Goal: Check status: Check status

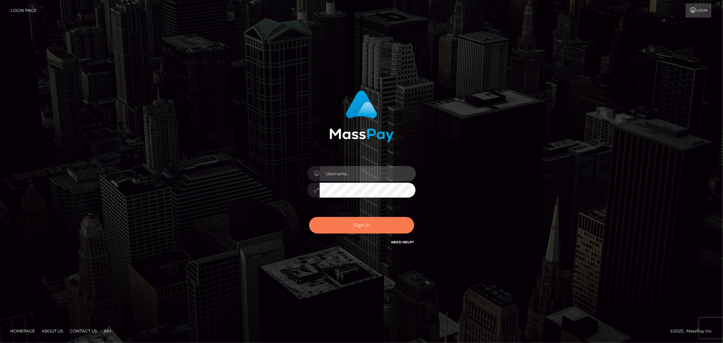
type input "MJSamelo"
click at [354, 222] on button "Sign in" at bounding box center [361, 225] width 105 height 17
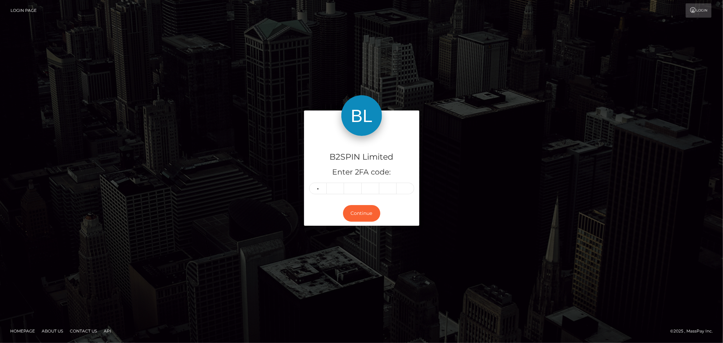
type input "7"
type input "2"
type input "4"
type input "3"
type input "9"
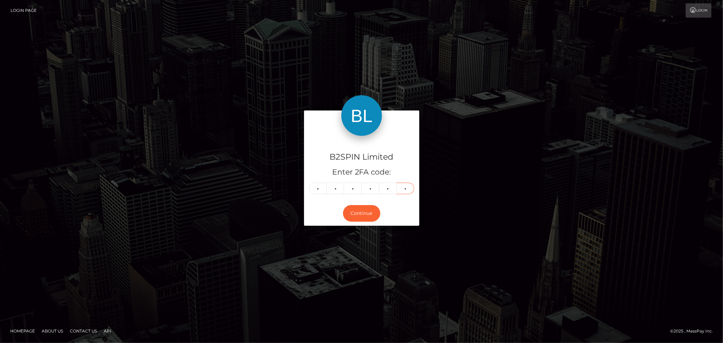
type input "1"
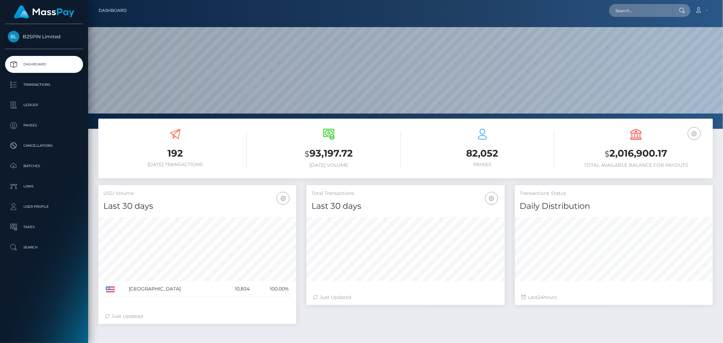
scroll to position [120, 198]
drag, startPoint x: 641, startPoint y: 9, endPoint x: 647, endPoint y: 11, distance: 6.8
click at [641, 9] on input "text" at bounding box center [641, 10] width 64 height 13
paste input "24f513d3-bb7d-4f06-9f0e-c905d7d18adf"
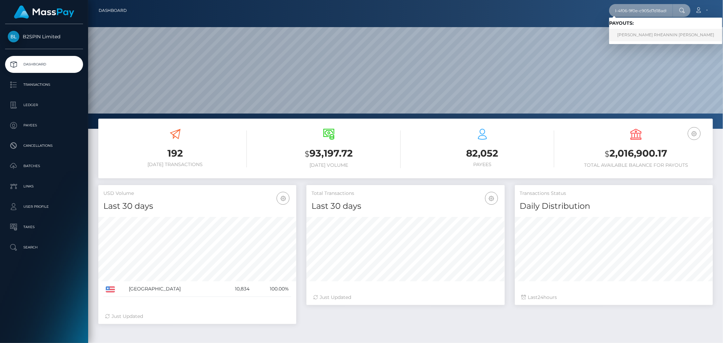
type input "24f513d3-bb7d-4f06-9f0e-c905d7d18adf"
click at [644, 38] on link "BRANDIE RHEANNIN CRETER" at bounding box center [665, 35] width 113 height 13
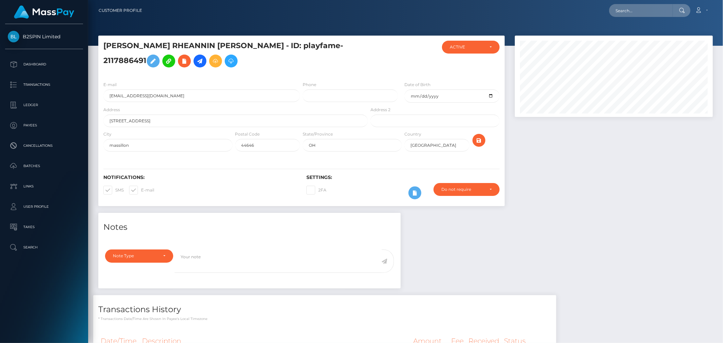
scroll to position [87, 0]
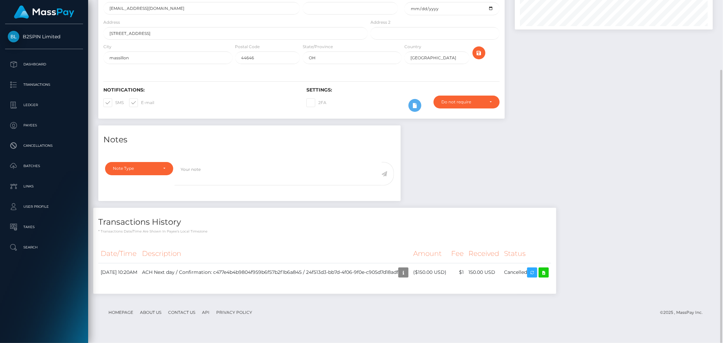
click at [586, 185] on div "Notes Note Type Compliance Clear Compliance General Note Type" at bounding box center [405, 212] width 625 height 175
click at [42, 164] on p "Batches" at bounding box center [44, 166] width 73 height 10
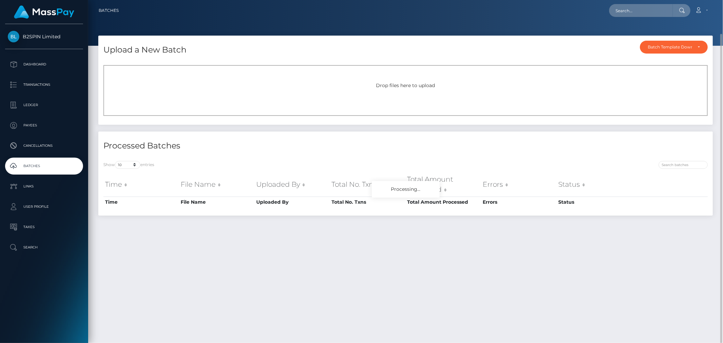
scroll to position [18, 0]
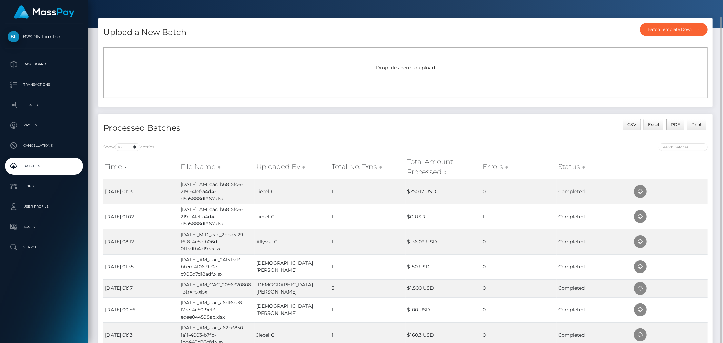
click at [455, 108] on div "Upload a New Batch Batch Template Download AED payout ARS payout AUD payout BRL…" at bounding box center [405, 66] width 625 height 96
click at [217, 260] on td "[DATE]_AM_cac_24f513d3-bb7d-4f06-9f0e-c905d7d18adf.xlsx" at bounding box center [217, 266] width 76 height 25
click at [640, 265] on icon at bounding box center [640, 267] width 8 height 8
click at [198, 266] on td "[DATE]_AM_cac_24f513d3-bb7d-4f06-9f0e-c905d7d18adf.xlsx" at bounding box center [217, 266] width 76 height 25
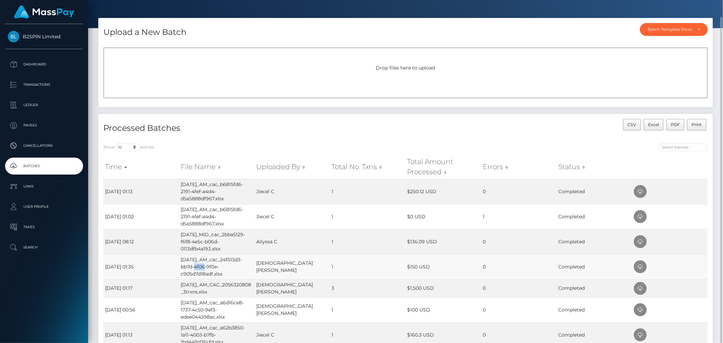
click at [198, 266] on td "[DATE]_AM_cac_24f513d3-bb7d-4f06-9f0e-c905d7d18adf.xlsx" at bounding box center [217, 266] width 76 height 25
copy td "[DATE]_AM_cac_24f513d3-bb7d-4f06-9f0e-c905d7d18adf.xlsx"
drag, startPoint x: 49, startPoint y: 87, endPoint x: 120, endPoint y: 80, distance: 71.6
click at [49, 87] on p "Transactions" at bounding box center [44, 85] width 73 height 10
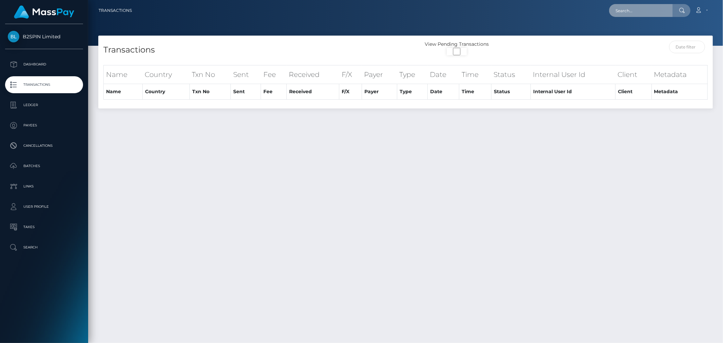
drag, startPoint x: 638, startPoint y: 11, endPoint x: 647, endPoint y: 12, distance: 8.5
click at [638, 11] on input "text" at bounding box center [641, 10] width 64 height 13
paste input "[DATE]_AM_cac_24f513d3-bb7d-4f06-9f0e-c905d7d18adf.xlsx"
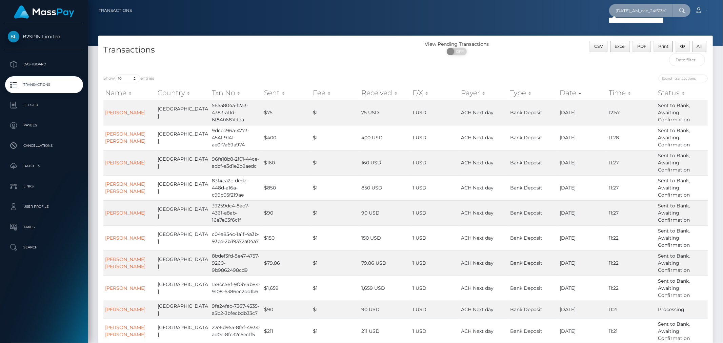
click at [656, 8] on input "[DATE]_AM_cac_24f513d3-bb7d-4f06-9f0e-c905d7d18adf.xlsx" at bounding box center [641, 10] width 64 height 13
paste input "cac_24f513d3-bb7d-4f06-9f0e-c905d7d18adf"
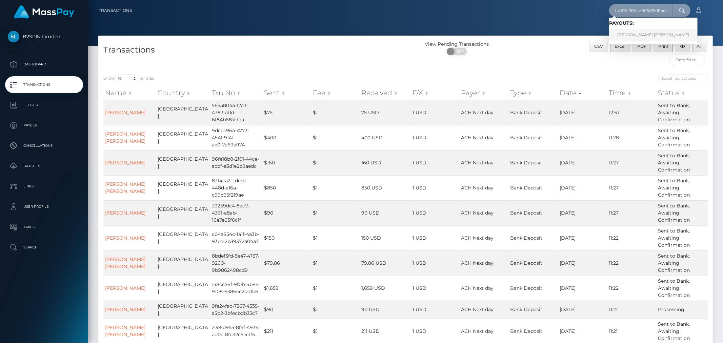
type input "cac_24f513d3-bb7d-4f06-9f0e-c905d7d18adf"
click at [640, 31] on link "Brandie Rheannin Creter" at bounding box center [653, 35] width 88 height 13
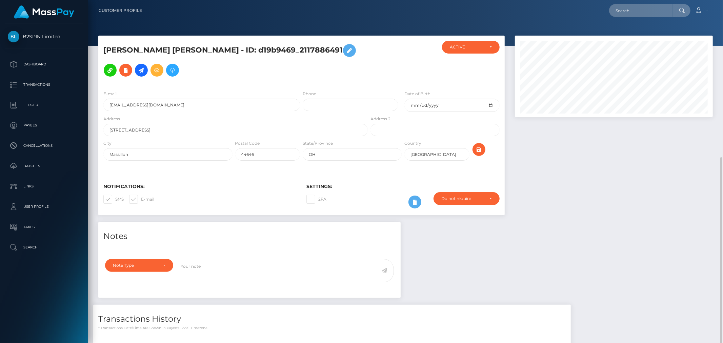
scroll to position [81, 198]
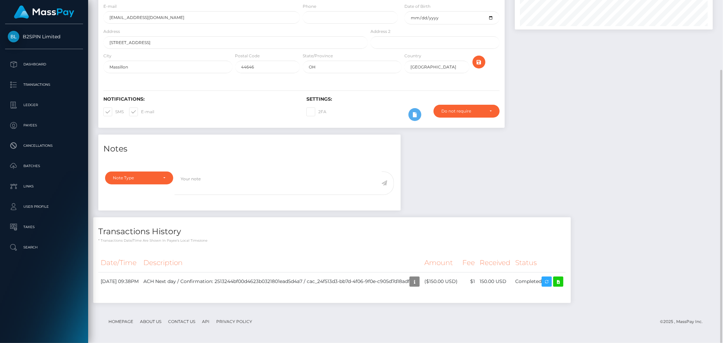
drag, startPoint x: 571, startPoint y: 187, endPoint x: 580, endPoint y: 187, distance: 9.2
click at [571, 187] on div "Notes Note Type Compliance Clear Compliance General Note Type" at bounding box center [405, 222] width 625 height 175
click at [562, 284] on icon at bounding box center [558, 282] width 8 height 8
